Goal: Task Accomplishment & Management: Manage account settings

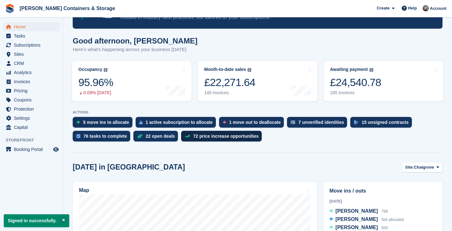
scroll to position [81, 0]
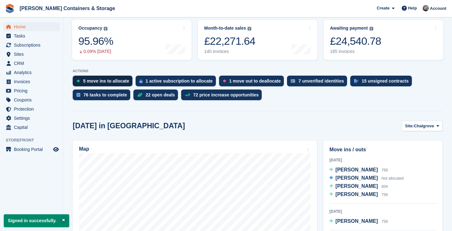
click at [95, 81] on div "5 move ins to allocate" at bounding box center [106, 81] width 46 height 5
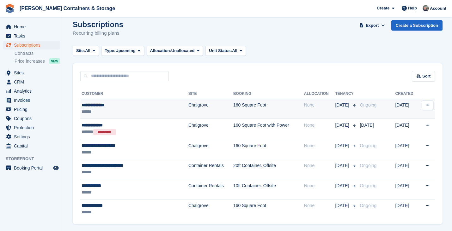
scroll to position [8, 0]
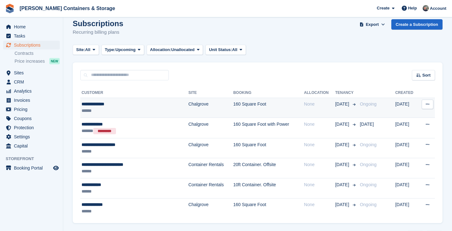
click at [134, 111] on div "******" at bounding box center [123, 111] width 84 height 7
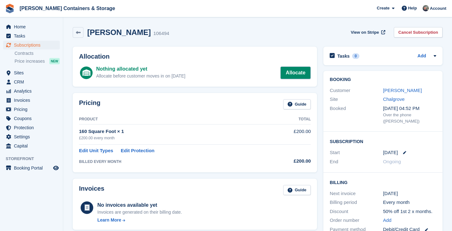
click at [302, 70] on link "Allocate" at bounding box center [295, 73] width 30 height 13
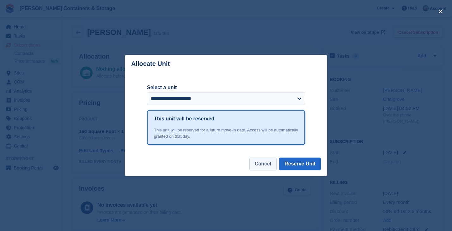
click at [264, 161] on button "Cancel" at bounding box center [262, 164] width 27 height 13
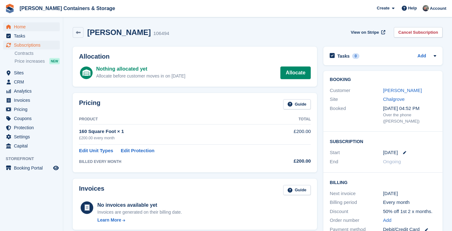
click at [23, 27] on span "Home" at bounding box center [33, 26] width 38 height 9
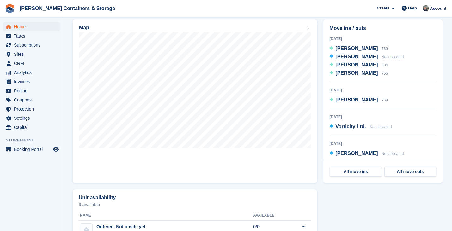
scroll to position [194, 0]
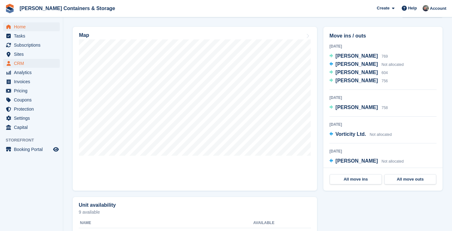
click at [29, 60] on span "CRM" at bounding box center [33, 63] width 38 height 9
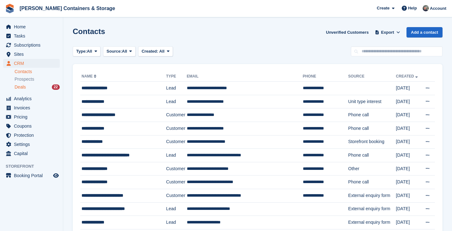
click at [34, 89] on div "Deals 22" at bounding box center [37, 87] width 45 height 6
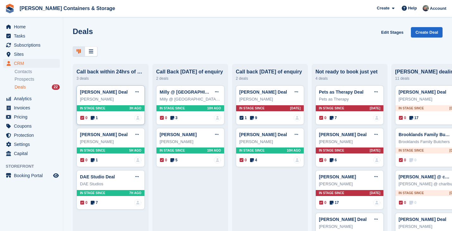
click at [95, 116] on span "1" at bounding box center [94, 118] width 7 height 6
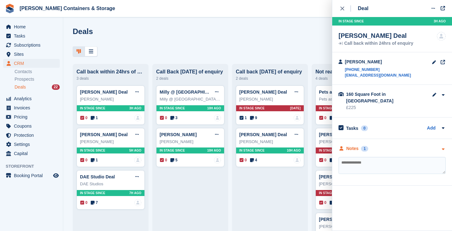
click at [367, 146] on div "Notes 1" at bounding box center [353, 149] width 30 height 7
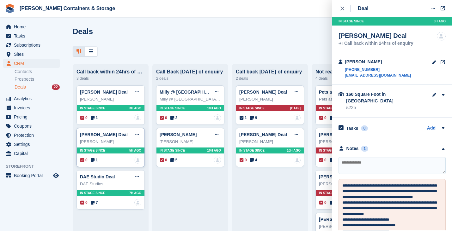
click at [97, 159] on span "1" at bounding box center [94, 161] width 7 height 6
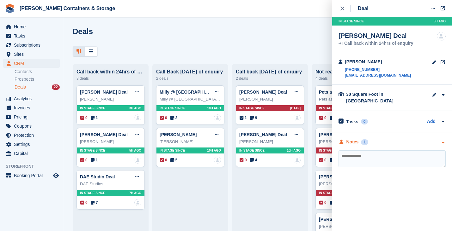
click at [357, 139] on div "Notes" at bounding box center [352, 142] width 12 height 7
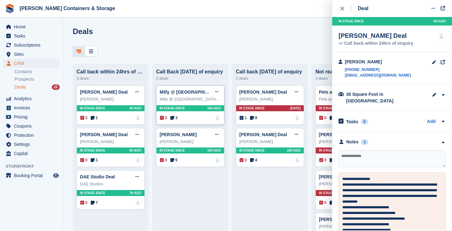
click at [176, 117] on span "3" at bounding box center [173, 118] width 7 height 6
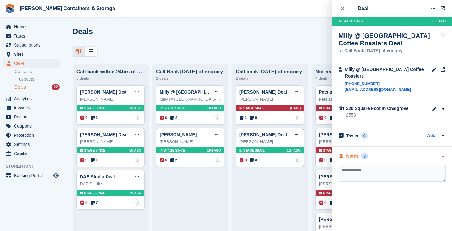
click at [366, 154] on div "3" at bounding box center [364, 157] width 7 height 6
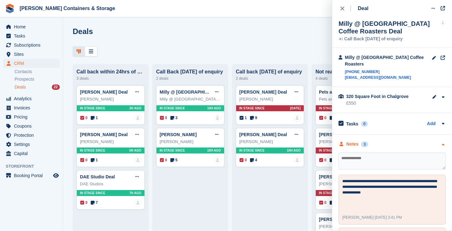
scroll to position [13, 0]
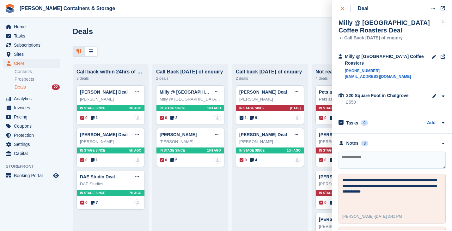
click at [343, 9] on icon "close" at bounding box center [342, 9] width 4 height 4
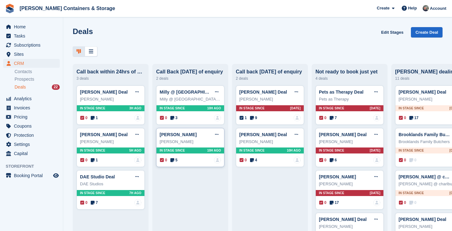
click at [175, 161] on span "5" at bounding box center [173, 161] width 7 height 6
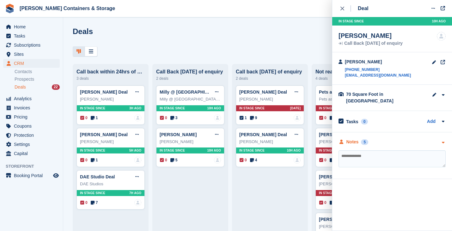
click at [352, 139] on div "Notes" at bounding box center [352, 142] width 12 height 7
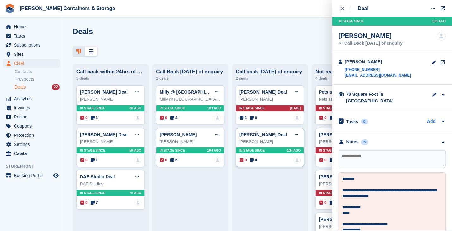
click at [253, 160] on icon at bounding box center [252, 160] width 4 height 4
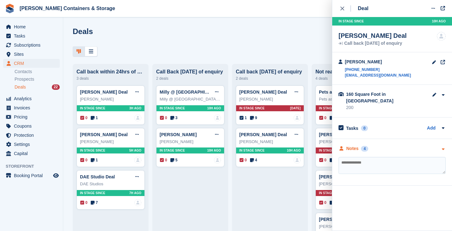
click at [350, 146] on div "Notes" at bounding box center [352, 149] width 12 height 7
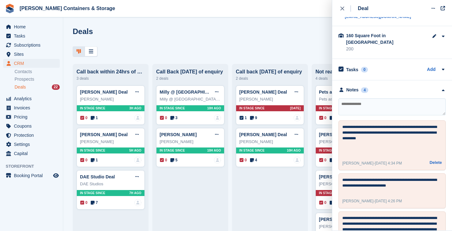
scroll to position [60, 0]
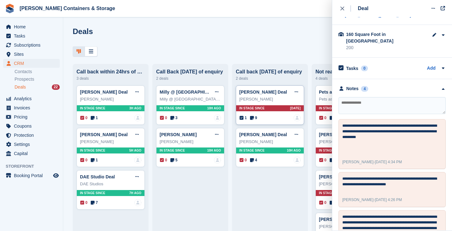
click at [253, 119] on icon at bounding box center [252, 118] width 4 height 4
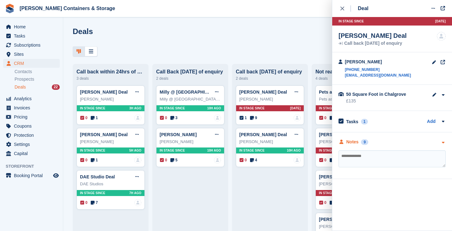
click at [353, 144] on div "Notes" at bounding box center [352, 142] width 12 height 7
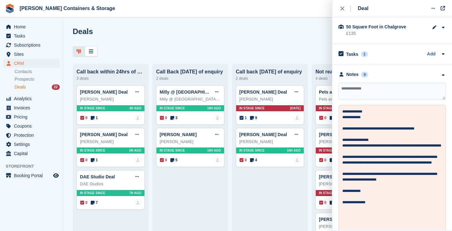
scroll to position [108, 0]
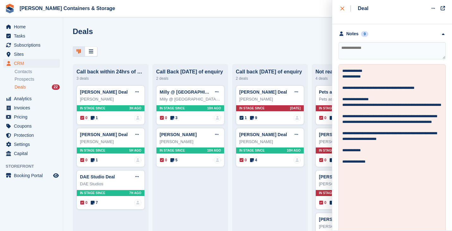
click at [340, 10] on button "close" at bounding box center [345, 8] width 14 height 17
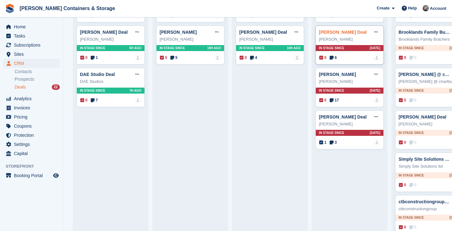
scroll to position [115, 0]
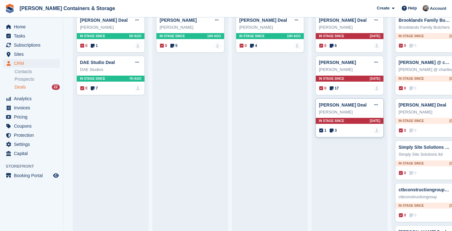
click at [333, 130] on span "3" at bounding box center [332, 131] width 7 height 6
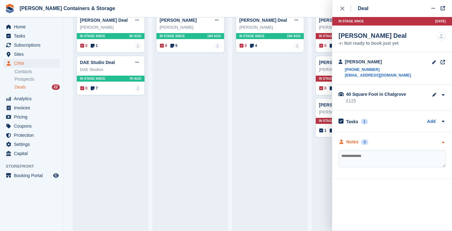
click at [353, 143] on div "Notes" at bounding box center [352, 142] width 12 height 7
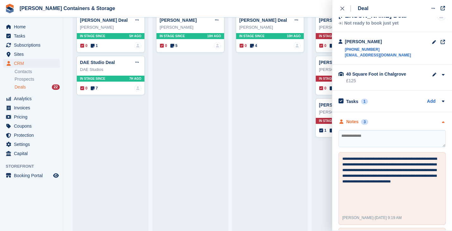
scroll to position [39, 0]
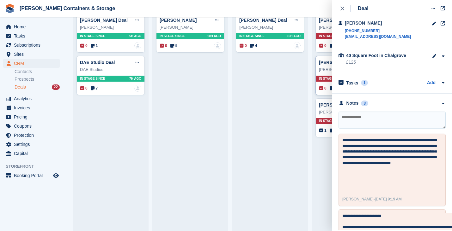
click at [329, 88] on div "0 17" at bounding box center [329, 89] width 20 height 6
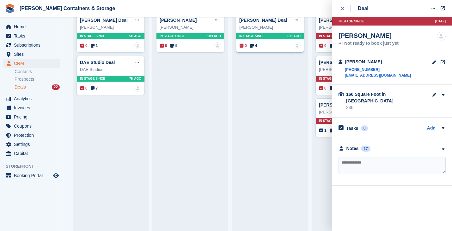
click at [256, 48] on span "4" at bounding box center [253, 46] width 7 height 6
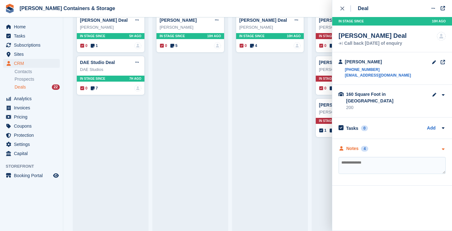
click at [359, 146] on div "Notes 4" at bounding box center [353, 149] width 30 height 7
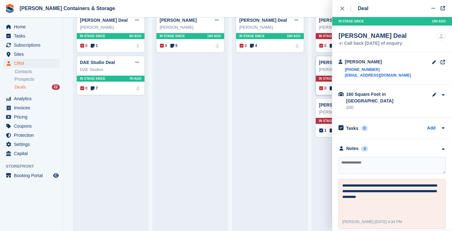
click at [330, 87] on icon at bounding box center [331, 88] width 4 height 4
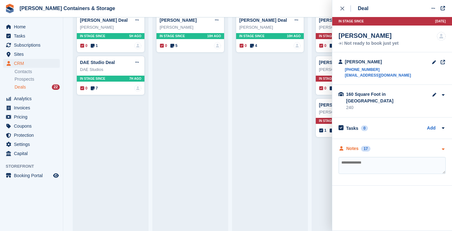
click at [360, 146] on div "Notes 17" at bounding box center [354, 149] width 32 height 7
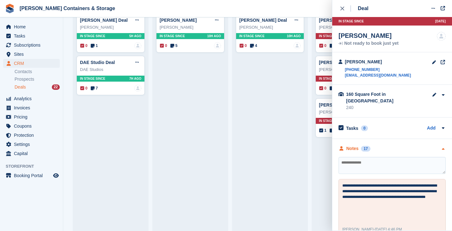
scroll to position [9, 0]
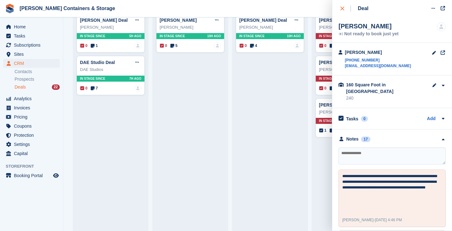
click at [340, 7] on icon "close" at bounding box center [342, 9] width 4 height 4
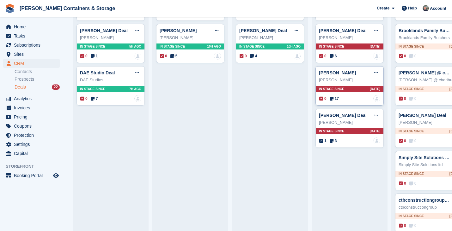
scroll to position [93, 0]
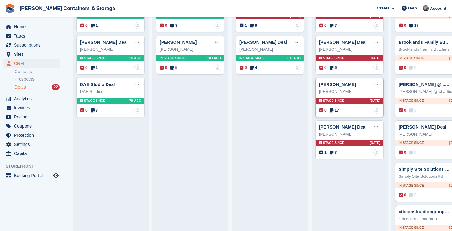
click at [331, 108] on span "17" at bounding box center [333, 111] width 9 height 6
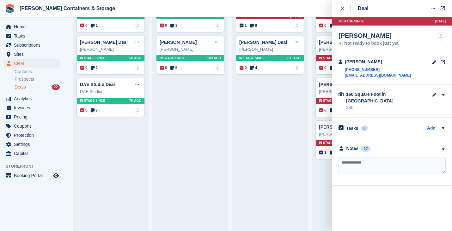
click at [355, 139] on div "**********" at bounding box center [392, 162] width 120 height 47
click at [354, 146] on div "Notes" at bounding box center [352, 149] width 12 height 7
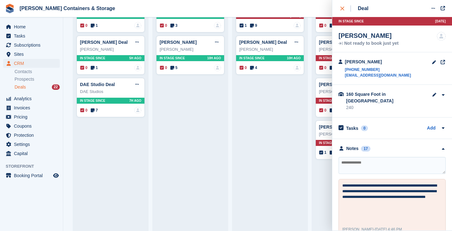
click at [342, 12] on button "close" at bounding box center [345, 8] width 14 height 17
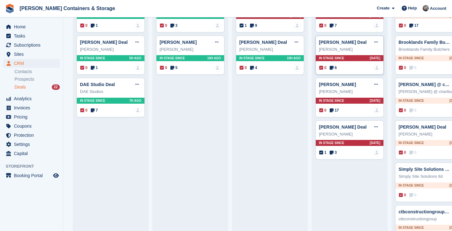
click at [335, 66] on span "6" at bounding box center [332, 68] width 7 height 6
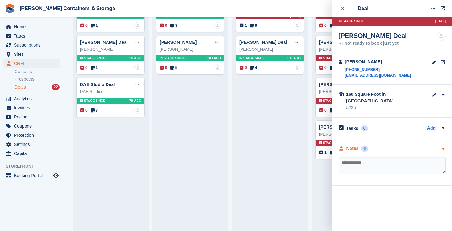
click at [356, 146] on div "Notes" at bounding box center [352, 149] width 12 height 7
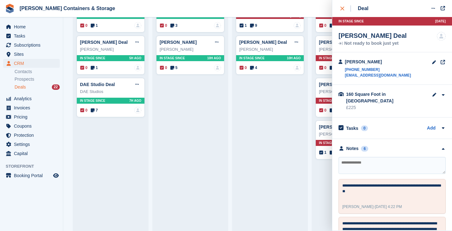
click at [342, 9] on icon "close" at bounding box center [342, 9] width 4 height 4
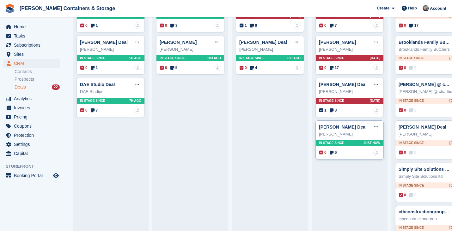
click at [335, 154] on span "6" at bounding box center [332, 153] width 7 height 6
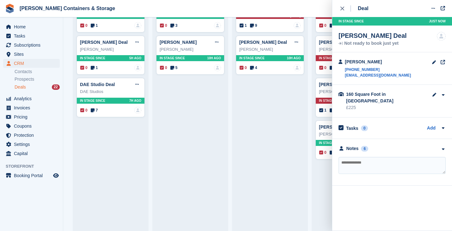
click at [352, 139] on div "**********" at bounding box center [392, 162] width 120 height 47
click at [352, 146] on div "Notes" at bounding box center [352, 149] width 12 height 7
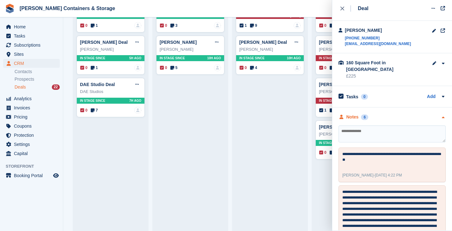
scroll to position [39, 0]
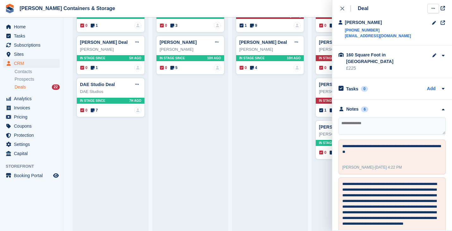
click at [434, 5] on button at bounding box center [433, 8] width 12 height 9
click at [411, 39] on p "Mark as lost" at bounding box center [408, 43] width 55 height 8
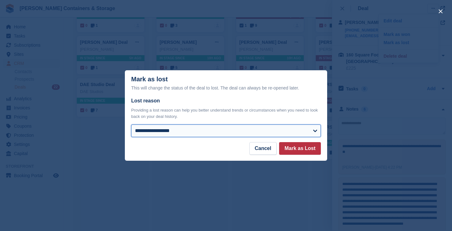
select select "**********"
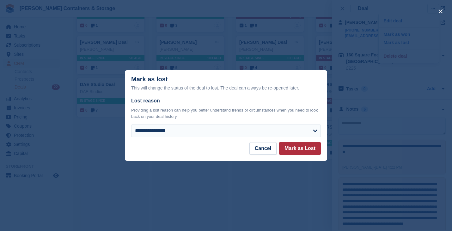
click at [306, 144] on button "Mark as Lost" at bounding box center [300, 148] width 42 height 13
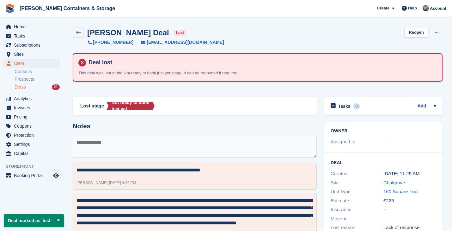
click at [32, 86] on div "Deals 21" at bounding box center [37, 87] width 45 height 6
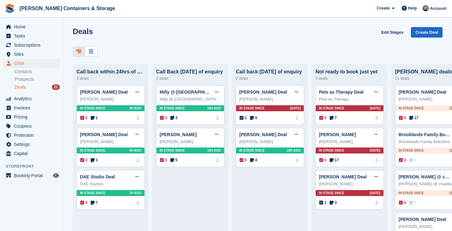
click at [24, 85] on span "Deals" at bounding box center [20, 87] width 11 height 6
click at [91, 49] on icon at bounding box center [91, 51] width 4 height 5
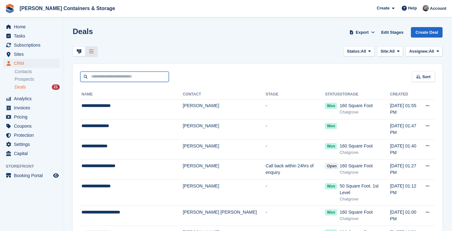
click at [132, 79] on input "text" at bounding box center [124, 77] width 88 height 10
type input "***"
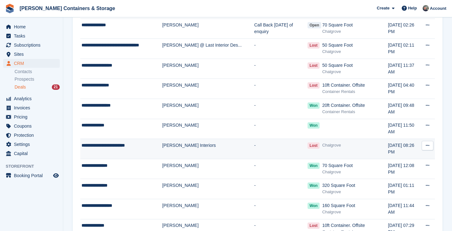
scroll to position [15, 0]
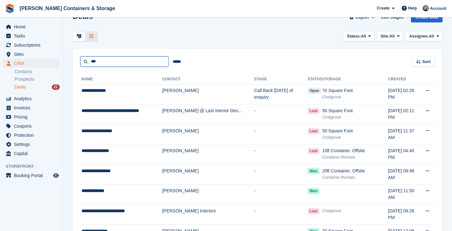
click at [121, 65] on input "***" at bounding box center [124, 62] width 88 height 10
type input "****"
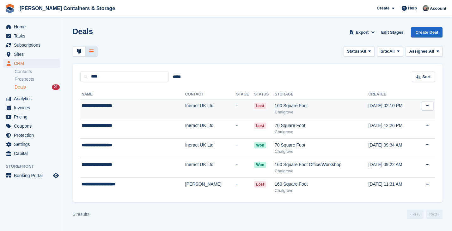
click at [126, 101] on td "**********" at bounding box center [132, 109] width 105 height 20
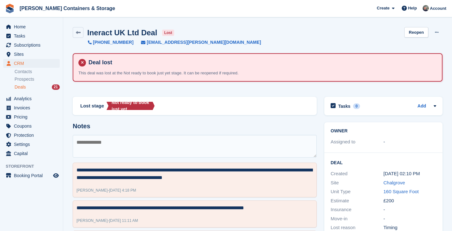
click at [27, 88] on div "Deals 21" at bounding box center [37, 87] width 45 height 6
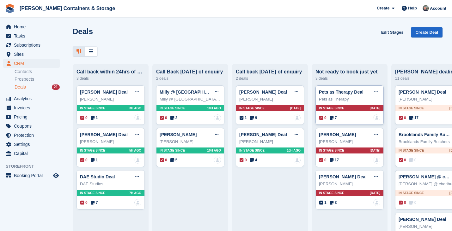
click at [335, 117] on span "7" at bounding box center [332, 118] width 7 height 6
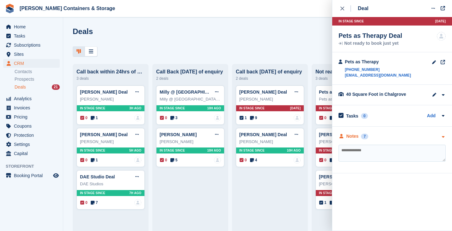
click at [351, 136] on div "Notes" at bounding box center [352, 136] width 12 height 7
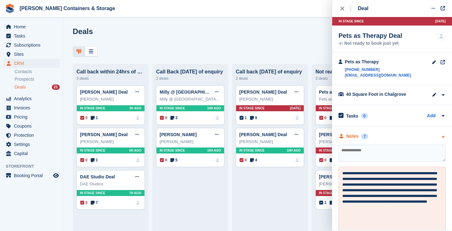
click at [351, 136] on div "Notes" at bounding box center [352, 136] width 12 height 7
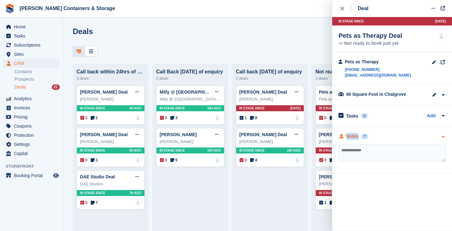
click at [351, 136] on div "Notes" at bounding box center [352, 136] width 12 height 7
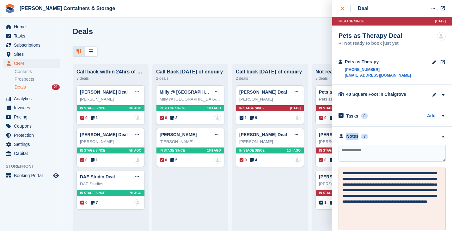
click at [341, 7] on icon "close" at bounding box center [342, 9] width 4 height 4
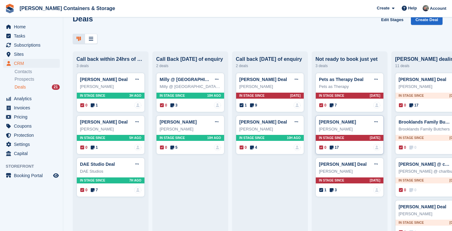
scroll to position [35, 0]
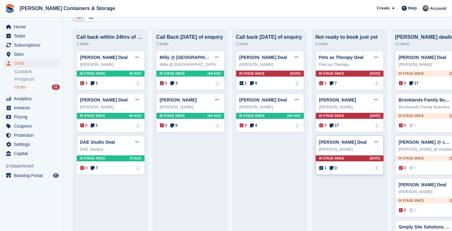
click at [334, 169] on span "3" at bounding box center [332, 168] width 7 height 6
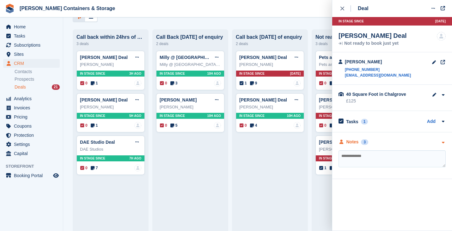
click at [352, 143] on div "Notes" at bounding box center [352, 142] width 12 height 7
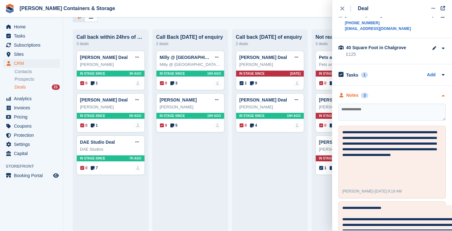
scroll to position [54, 0]
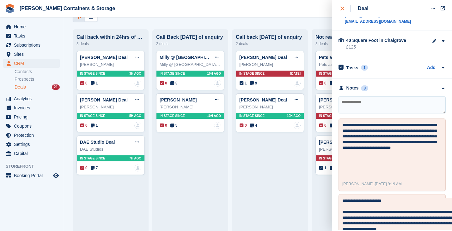
click at [343, 7] on icon "close" at bounding box center [342, 9] width 4 height 4
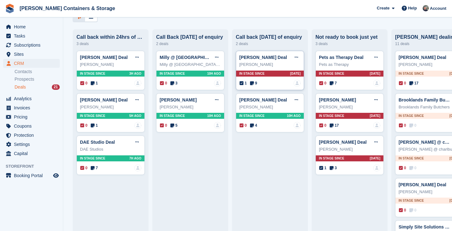
click at [255, 84] on span "9" at bounding box center [253, 84] width 7 height 6
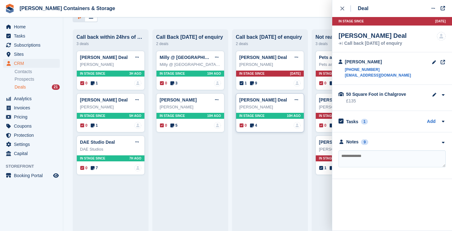
click at [254, 127] on span "4" at bounding box center [253, 126] width 7 height 6
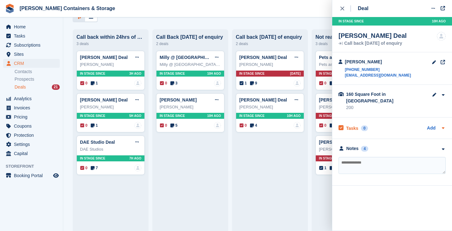
click at [354, 125] on div "Tasks 0" at bounding box center [352, 128] width 29 height 9
click at [353, 126] on h2 "Tasks" at bounding box center [352, 129] width 12 height 6
click at [353, 147] on div "**********" at bounding box center [392, 162] width 120 height 47
click at [353, 146] on div "Notes" at bounding box center [352, 149] width 12 height 7
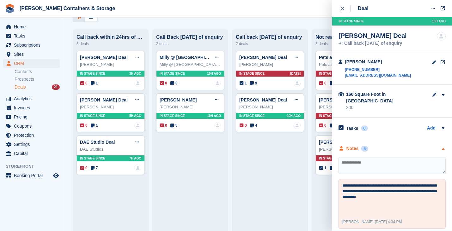
click at [353, 146] on div "Notes" at bounding box center [352, 149] width 12 height 7
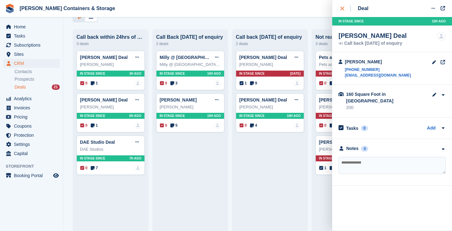
click at [343, 9] on icon "close" at bounding box center [342, 9] width 4 height 4
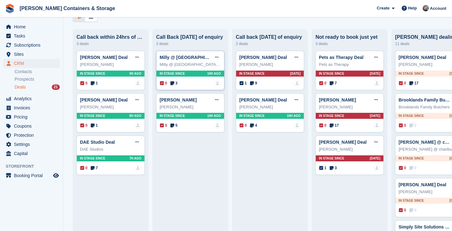
click at [174, 83] on icon at bounding box center [172, 83] width 4 height 4
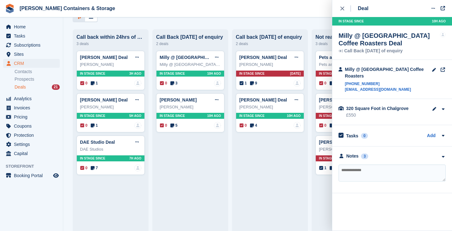
click at [350, 154] on div "**********" at bounding box center [392, 170] width 120 height 47
click at [351, 153] on div "Notes" at bounding box center [352, 156] width 12 height 7
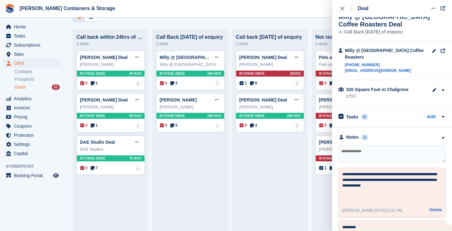
scroll to position [38, 0]
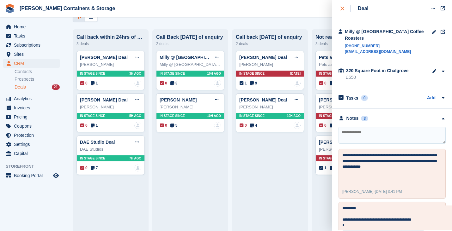
click at [340, 7] on icon "close" at bounding box center [342, 9] width 4 height 4
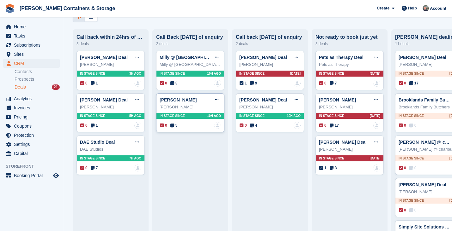
click at [172, 127] on icon at bounding box center [172, 125] width 4 height 4
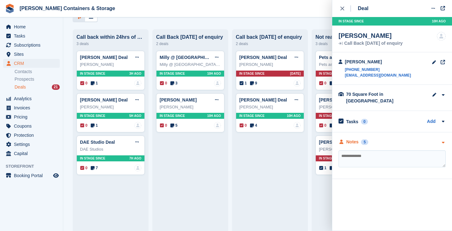
click at [358, 139] on div "Notes" at bounding box center [352, 142] width 12 height 7
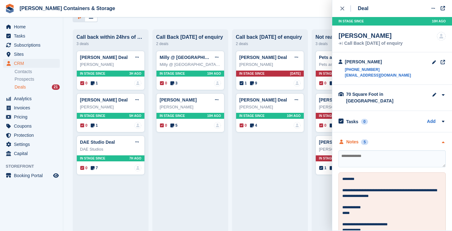
click at [358, 139] on div "Notes" at bounding box center [352, 142] width 12 height 7
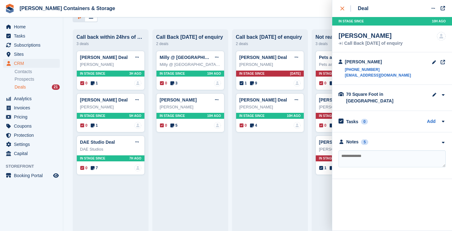
click at [342, 10] on icon "close" at bounding box center [342, 9] width 4 height 4
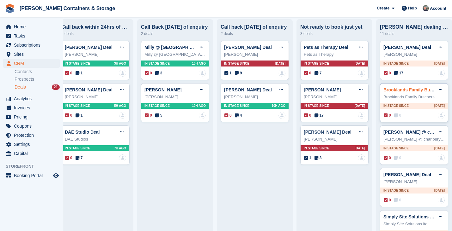
scroll to position [54, 0]
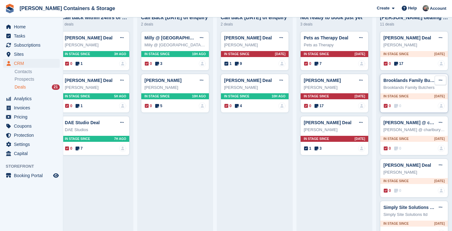
click at [440, 80] on icon at bounding box center [439, 80] width 3 height 4
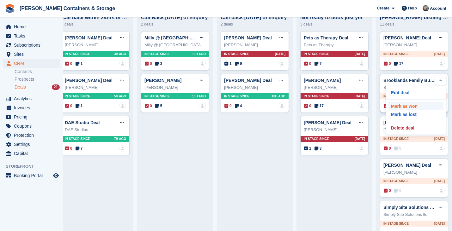
click at [422, 106] on p "Mark as won" at bounding box center [415, 106] width 55 height 8
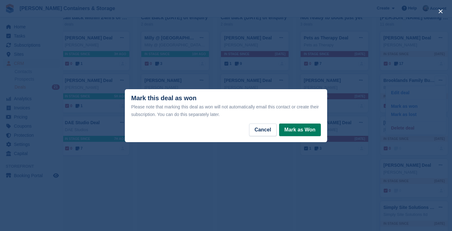
click at [300, 129] on button "Mark as Won" at bounding box center [300, 130] width 42 height 13
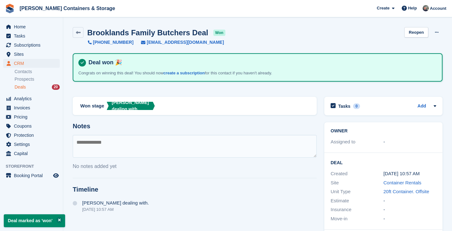
click at [25, 84] on span "Deals" at bounding box center [20, 87] width 11 height 6
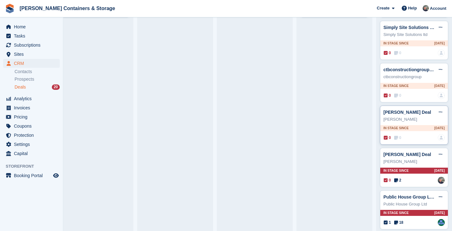
scroll to position [193, 0]
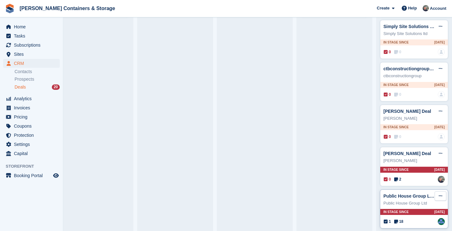
click at [439, 196] on icon at bounding box center [439, 196] width 3 height 4
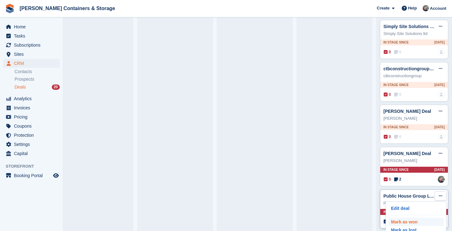
click at [404, 223] on p "Mark as won" at bounding box center [415, 222] width 55 height 8
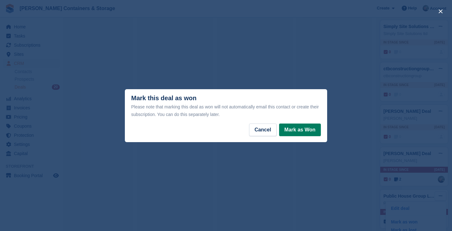
click at [298, 127] on button "Mark as Won" at bounding box center [300, 130] width 42 height 13
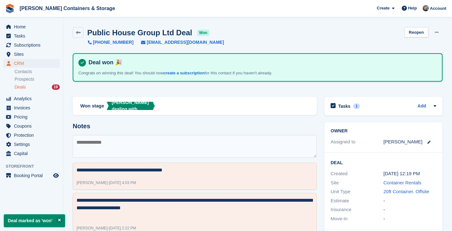
click at [31, 89] on div "Deals 19" at bounding box center [37, 87] width 45 height 6
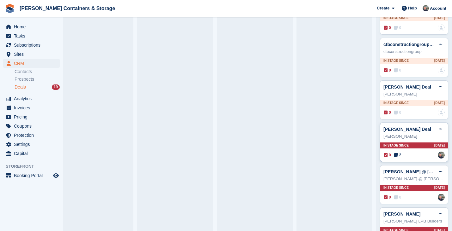
scroll to position [214, 0]
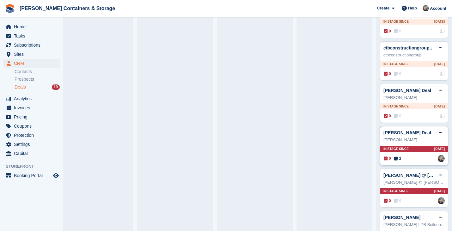
click at [397, 158] on icon at bounding box center [396, 159] width 4 height 4
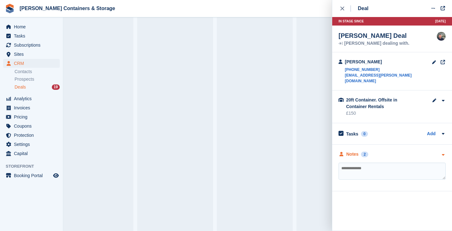
click at [358, 151] on div "Notes" at bounding box center [352, 154] width 12 height 7
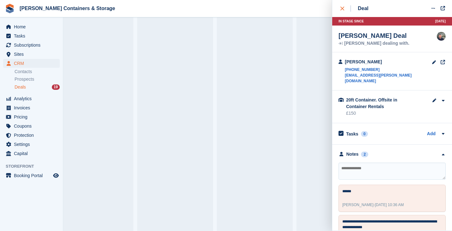
click at [342, 8] on icon "close" at bounding box center [342, 9] width 4 height 4
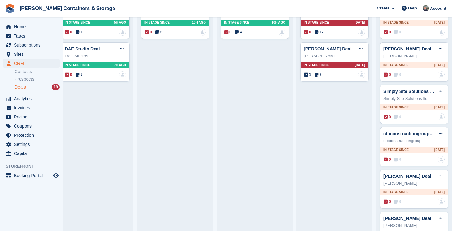
scroll to position [119, 0]
